Goal: Transaction & Acquisition: Purchase product/service

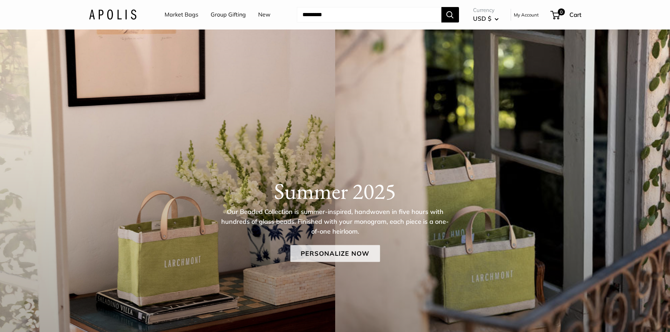
click at [314, 245] on link "Personalize Now" at bounding box center [335, 253] width 90 height 17
click at [311, 250] on link "Personalize Now" at bounding box center [335, 253] width 90 height 17
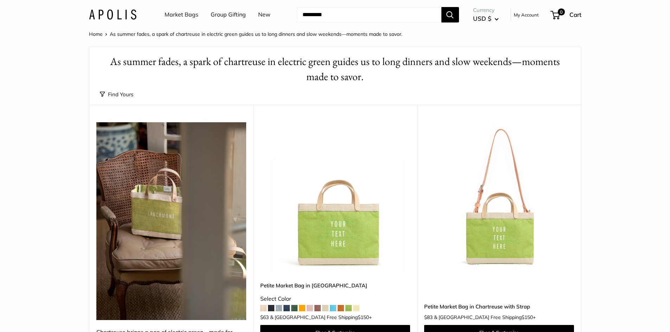
click at [126, 95] on button "Find Yours" at bounding box center [116, 95] width 33 height 10
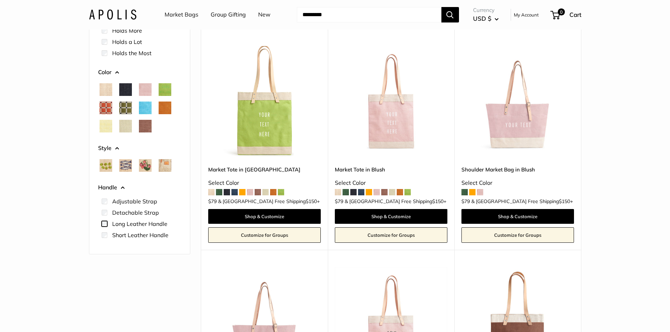
scroll to position [35, 0]
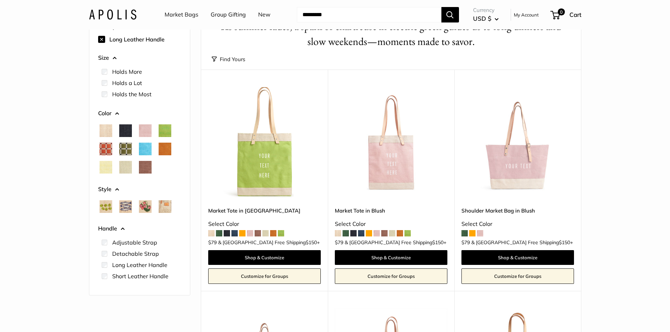
click at [220, 232] on span at bounding box center [219, 233] width 6 height 6
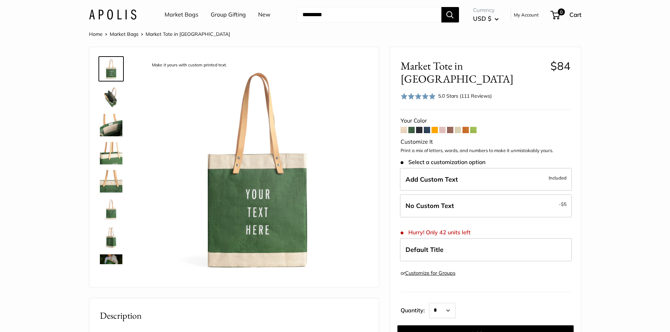
click at [411, 127] on span at bounding box center [411, 130] width 6 height 6
click at [421, 127] on span at bounding box center [419, 130] width 6 height 6
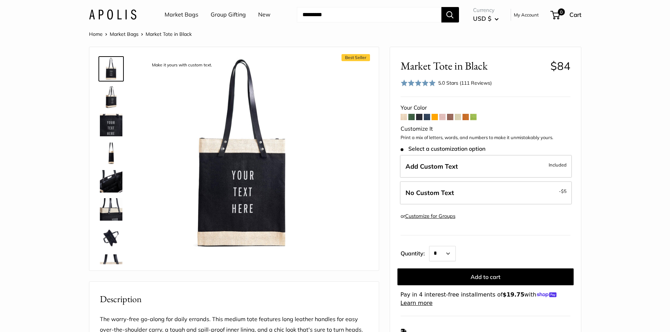
click at [426, 117] on span at bounding box center [427, 117] width 6 height 6
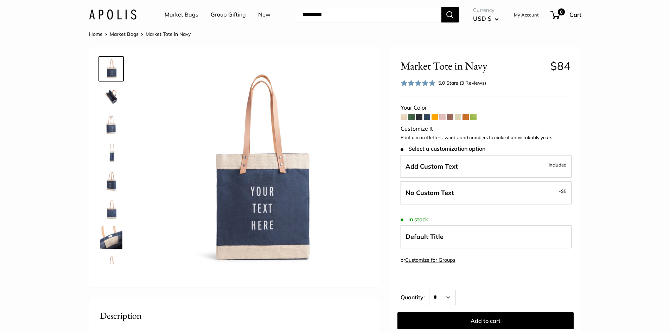
click at [419, 117] on span at bounding box center [419, 117] width 6 height 6
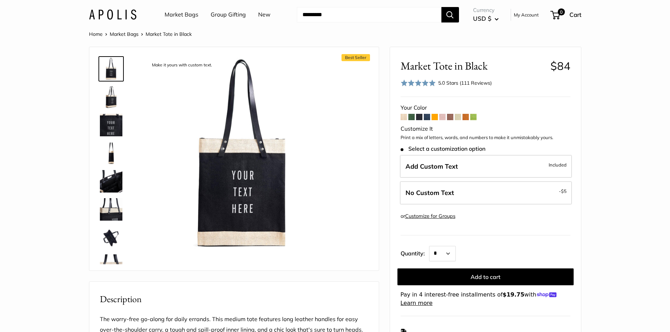
click at [431, 116] on form "Your Color Customize It Print a mix of letters, words, and numbers to make it u…" at bounding box center [485, 205] width 170 height 205
click at [433, 116] on span at bounding box center [434, 117] width 6 height 6
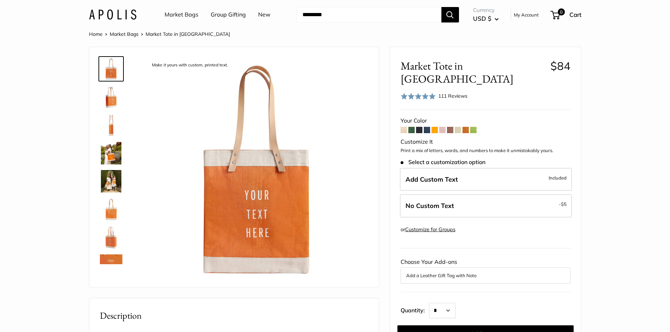
click at [440, 127] on span at bounding box center [442, 130] width 6 height 6
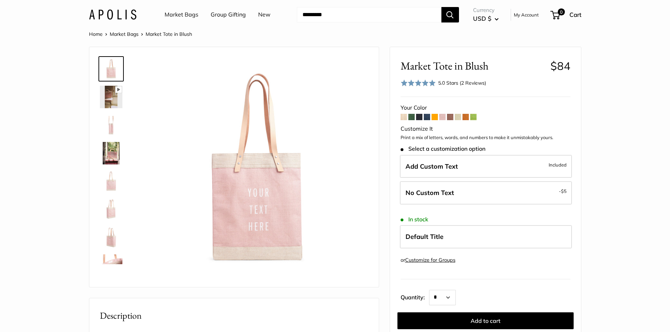
click at [418, 117] on span at bounding box center [419, 117] width 6 height 6
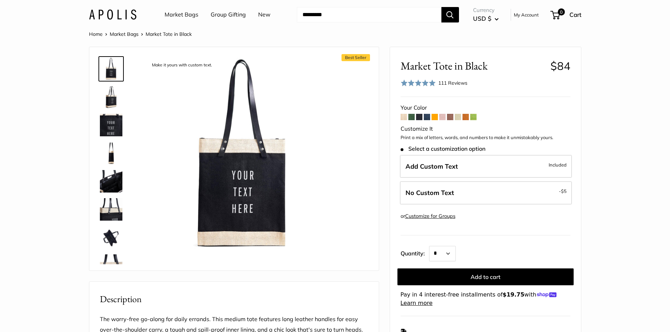
click at [426, 116] on span at bounding box center [427, 117] width 6 height 6
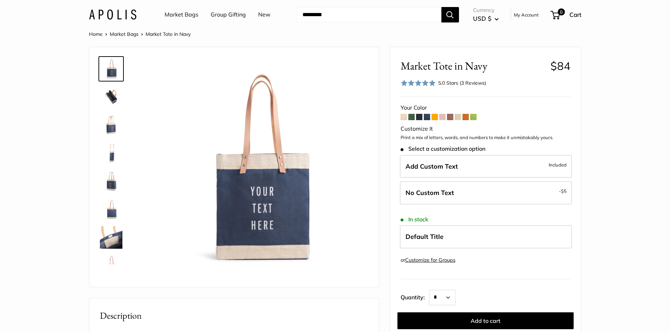
click at [463, 117] on span at bounding box center [465, 117] width 6 height 6
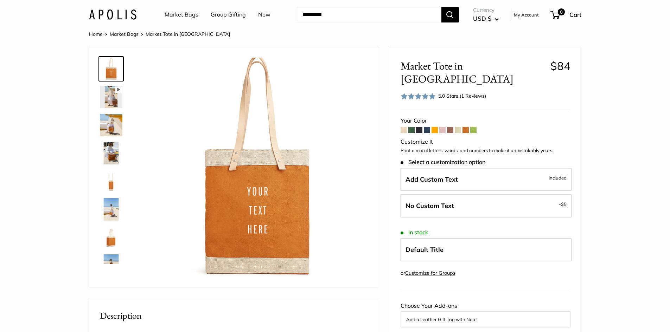
click at [472, 127] on span at bounding box center [473, 130] width 6 height 6
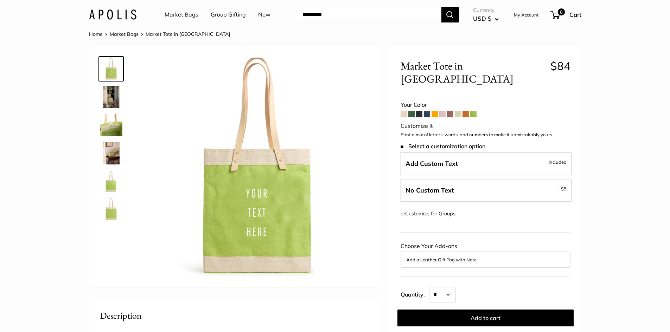
click at [458, 111] on span at bounding box center [457, 114] width 6 height 6
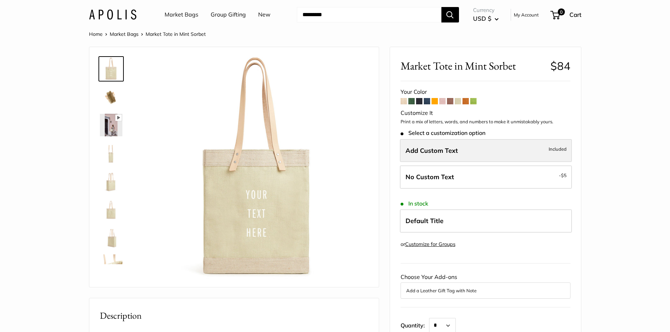
click at [426, 149] on span "Add Custom Text" at bounding box center [431, 151] width 52 height 8
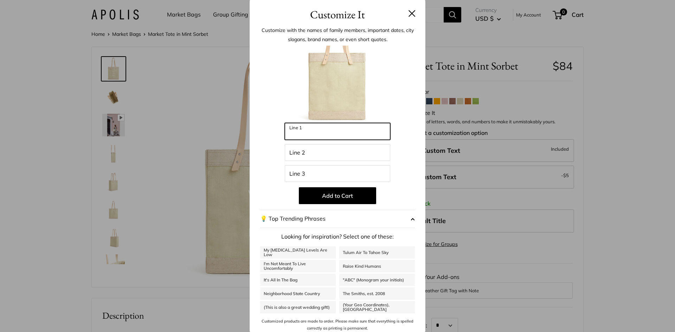
click at [298, 134] on input "Line 1" at bounding box center [337, 131] width 105 height 17
type input "******"
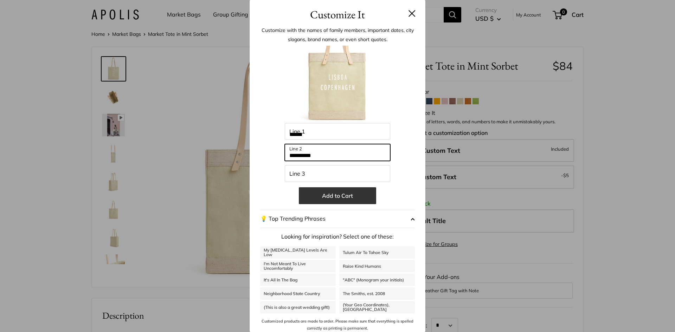
type input "**********"
click at [329, 194] on button "Add to Cart" at bounding box center [337, 195] width 77 height 17
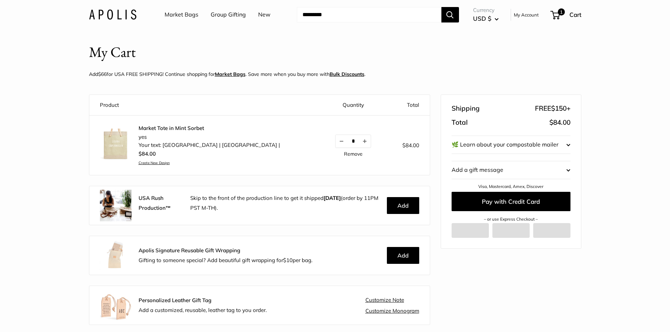
scroll to position [8, 0]
